Goal: Task Accomplishment & Management: Use online tool/utility

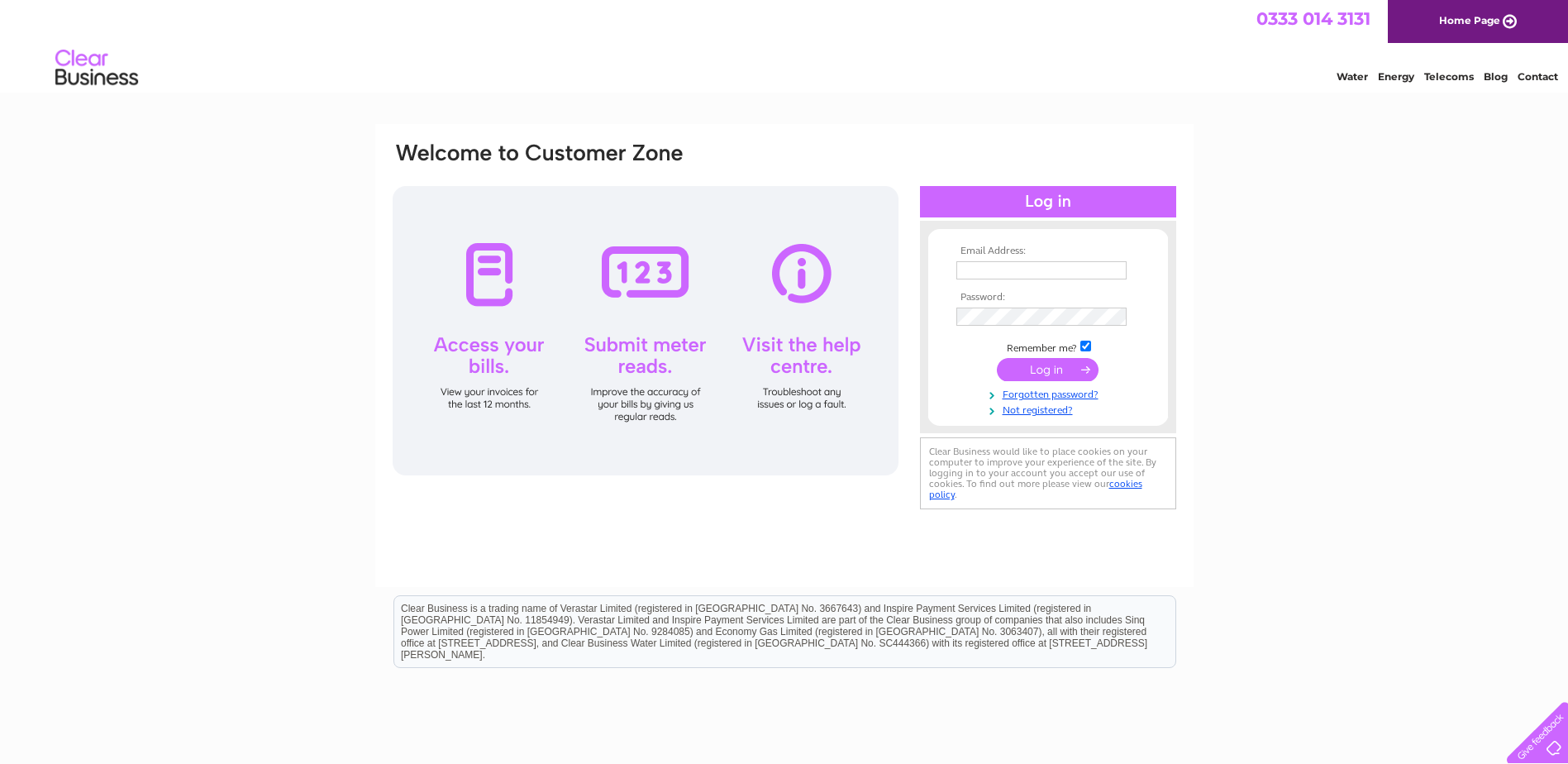
type input "accounts@kelvent.co.uk"
click at [1031, 370] on input "submit" at bounding box center [1048, 369] width 101 height 23
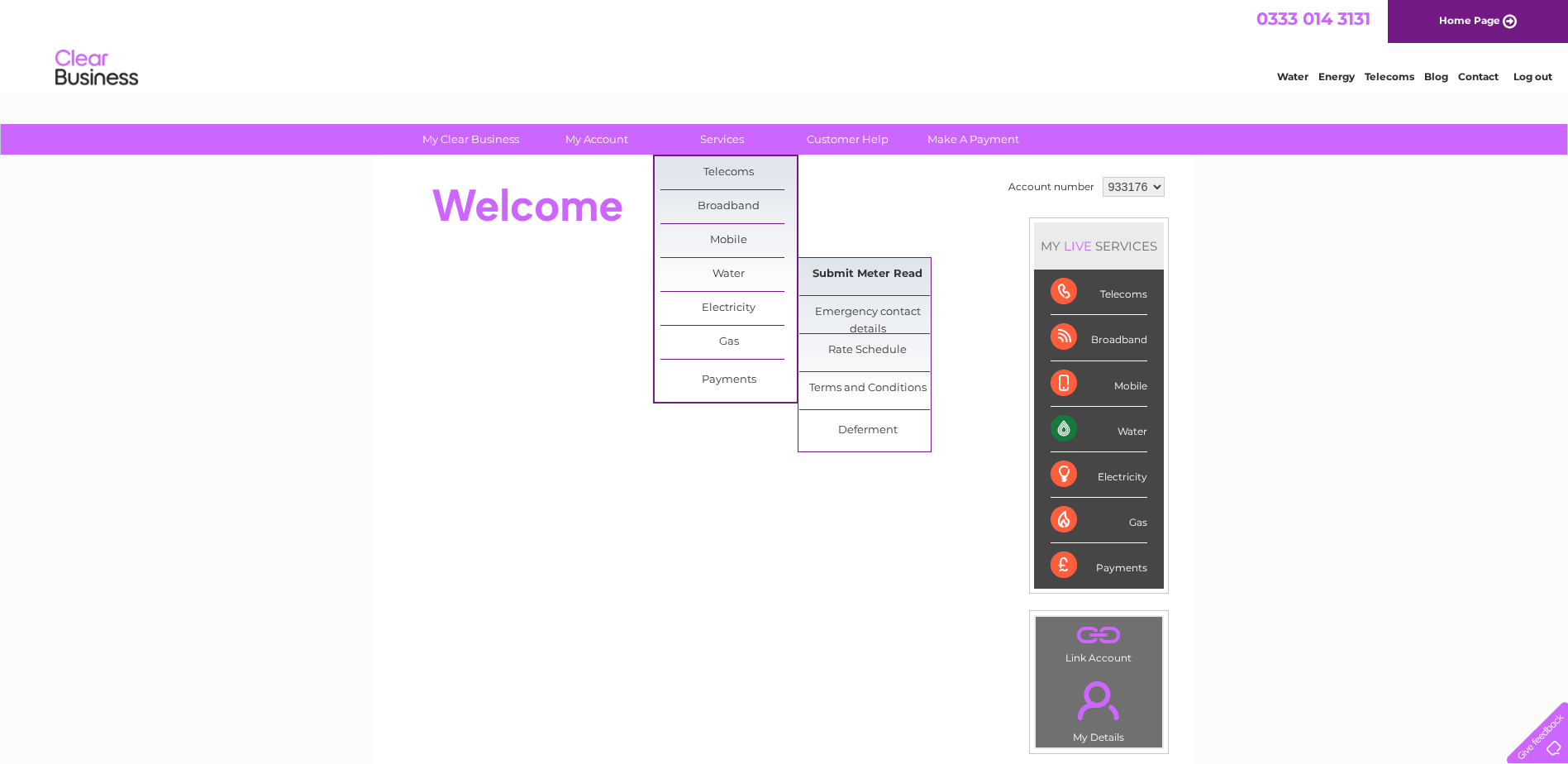
click at [884, 275] on link "Submit Meter Read" at bounding box center [867, 274] width 136 height 33
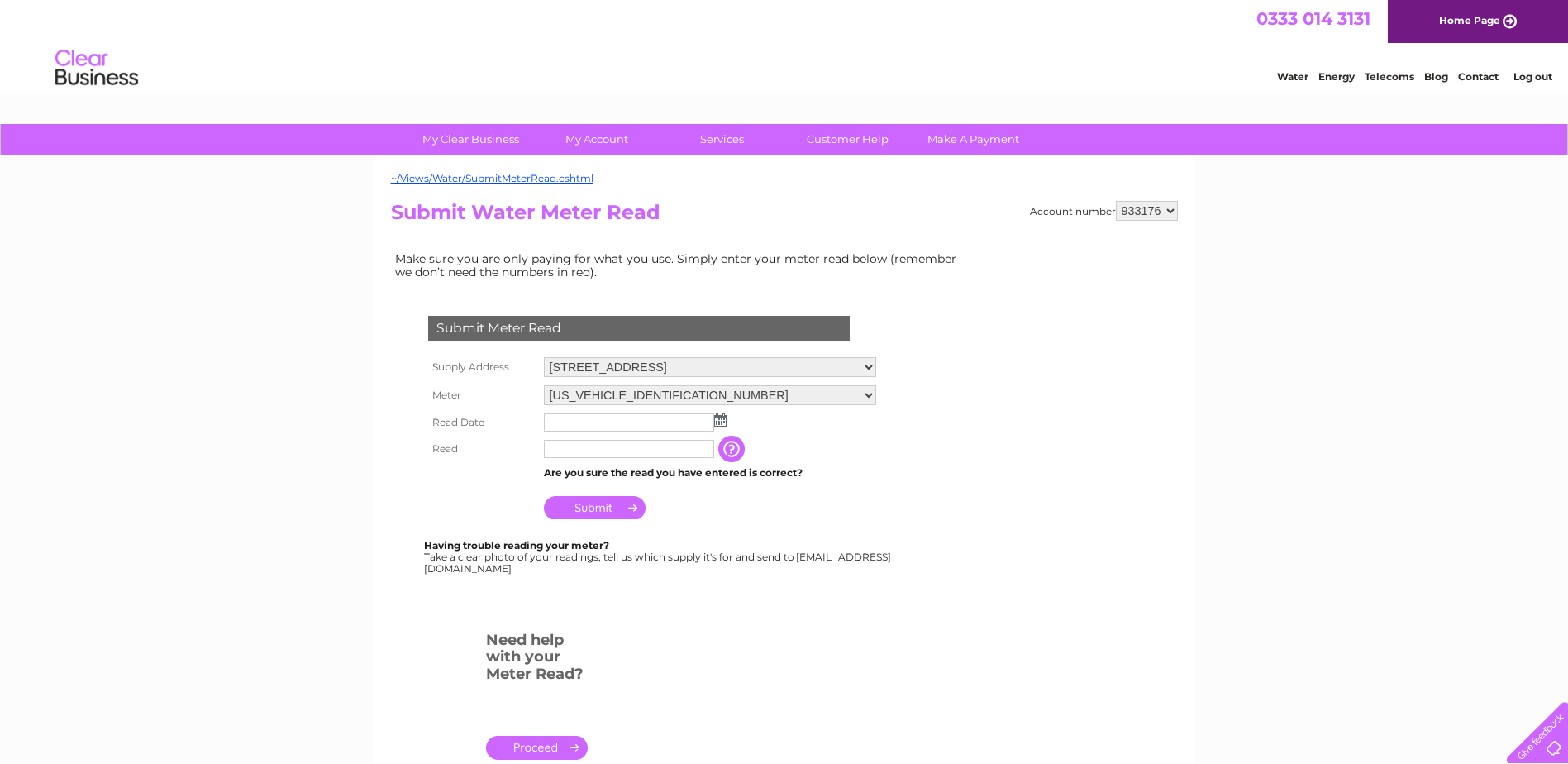
click at [721, 420] on img at bounding box center [720, 420] width 13 height 14
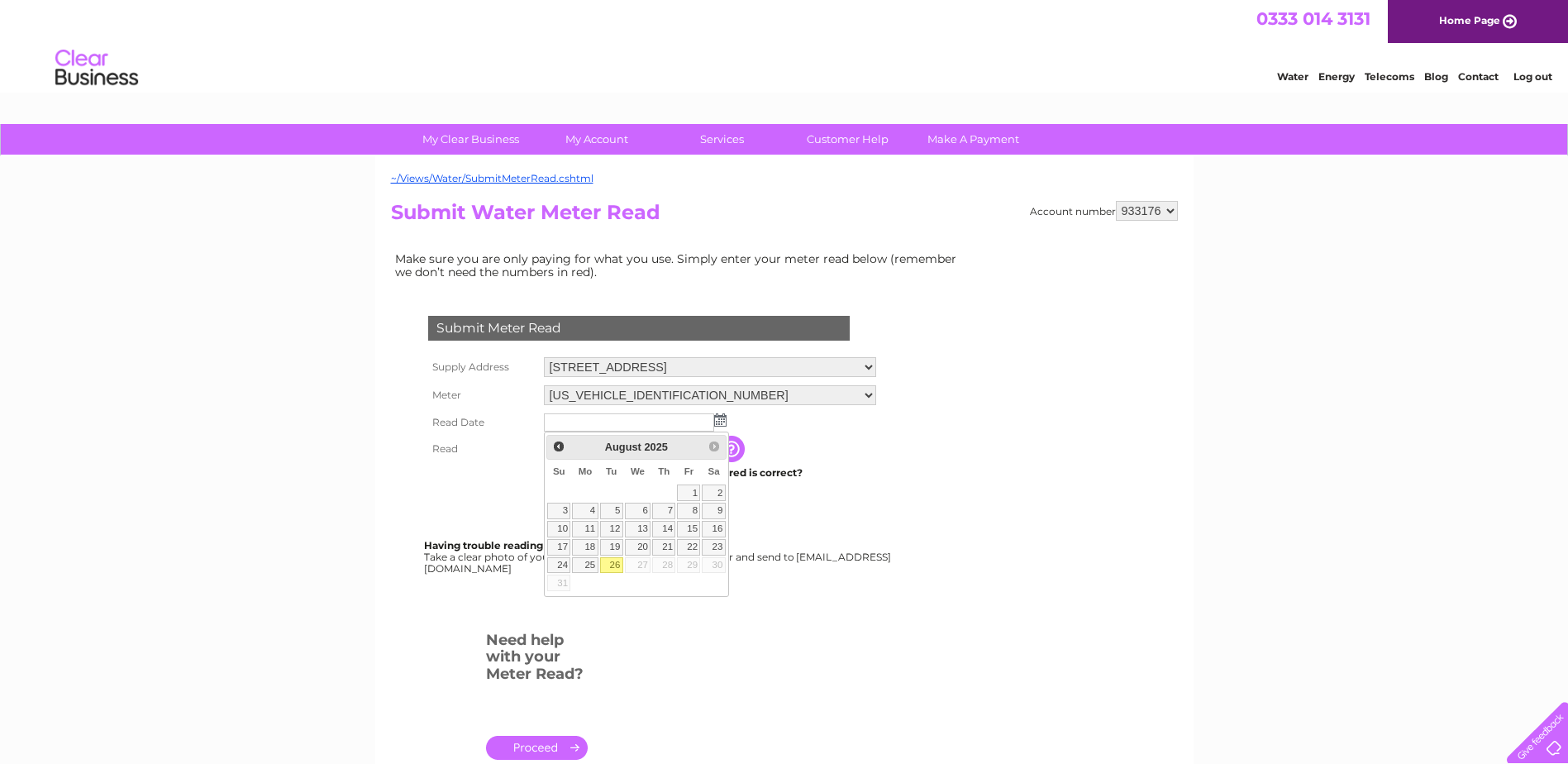
click at [617, 567] on link "26" at bounding box center [611, 566] width 23 height 17
type input "[DATE]"
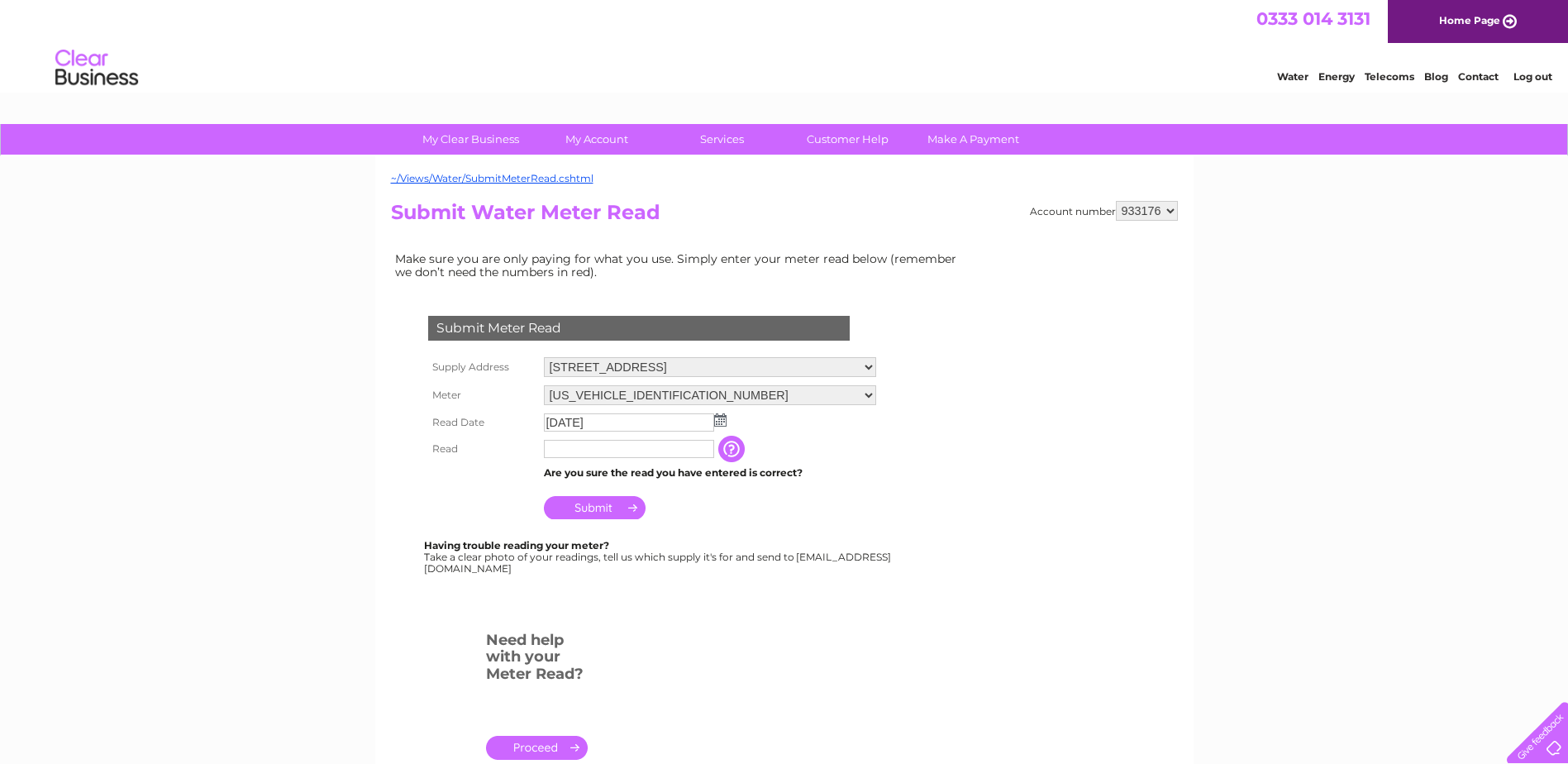
click at [599, 449] on input "text" at bounding box center [628, 449] width 170 height 19
type input "01410"
click at [133, 451] on div "My Clear Business Login Details My Details My Preferences Link Account My Accou…" at bounding box center [784, 615] width 1568 height 982
click at [733, 454] on input "button" at bounding box center [732, 448] width 30 height 26
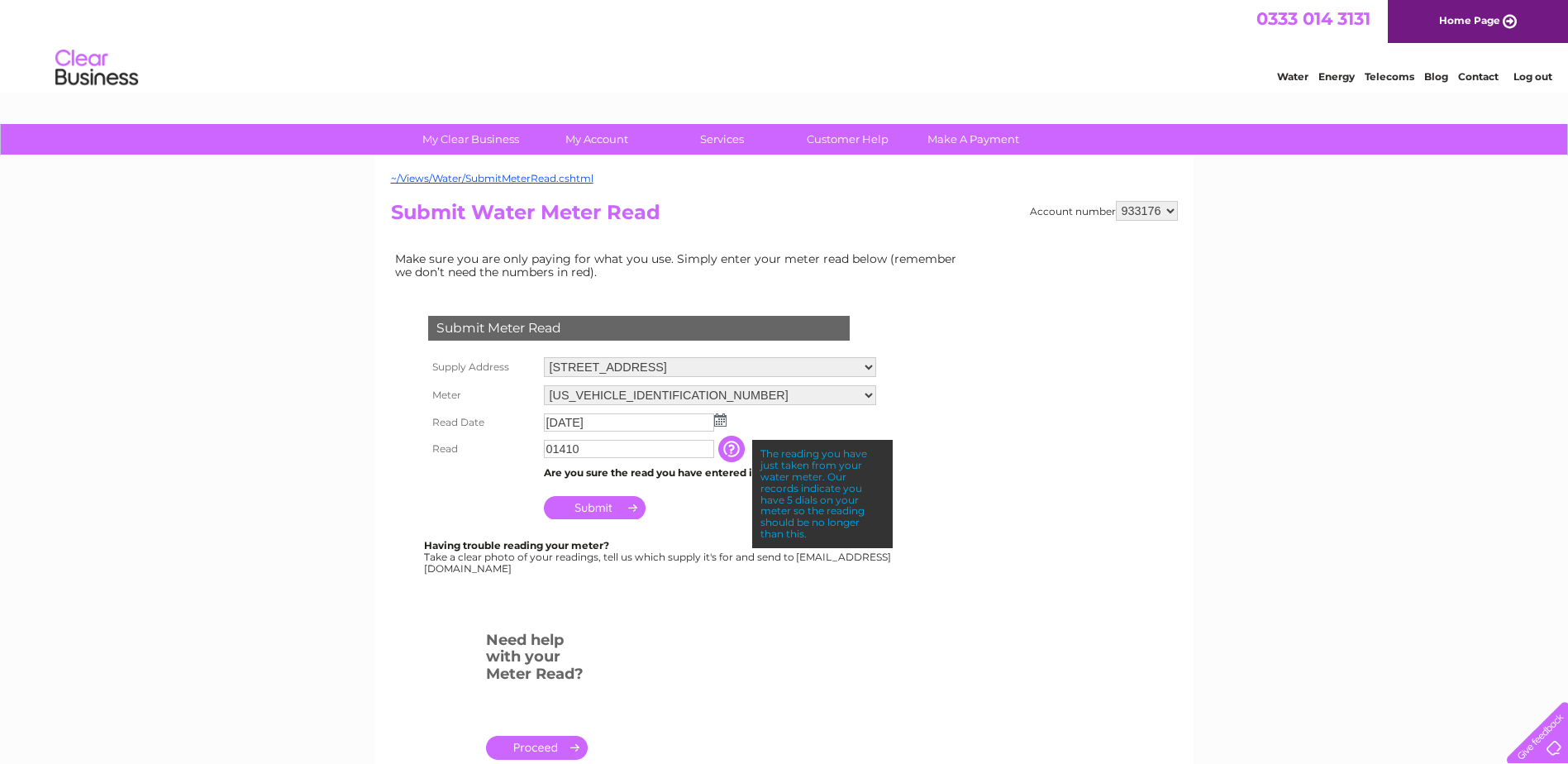
click at [733, 454] on input "button" at bounding box center [732, 448] width 30 height 26
click at [572, 501] on input "Submit" at bounding box center [595, 507] width 101 height 23
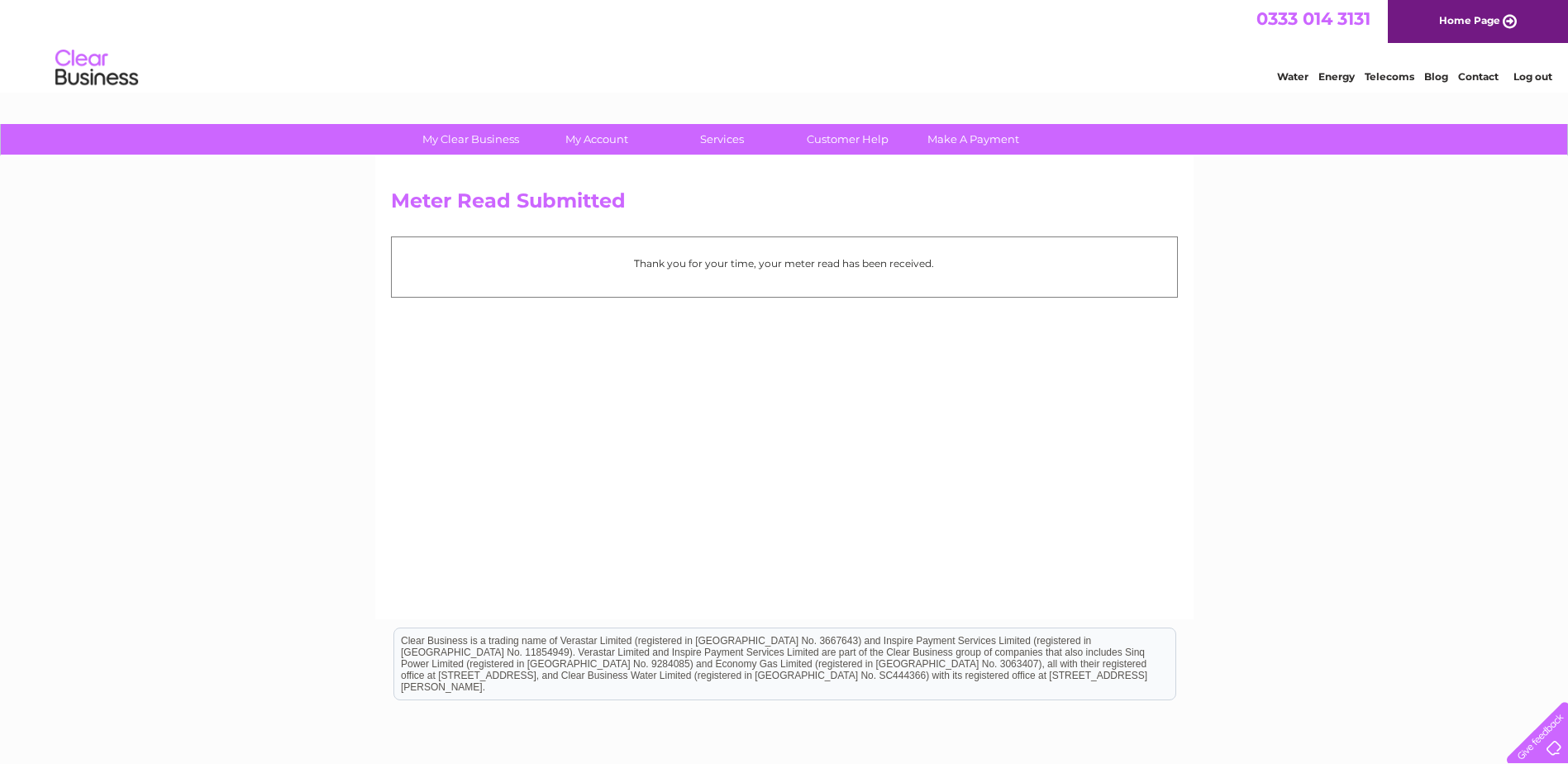
click at [1526, 73] on link "Log out" at bounding box center [1533, 76] width 39 height 13
